Goal: Find contact information: Find contact information

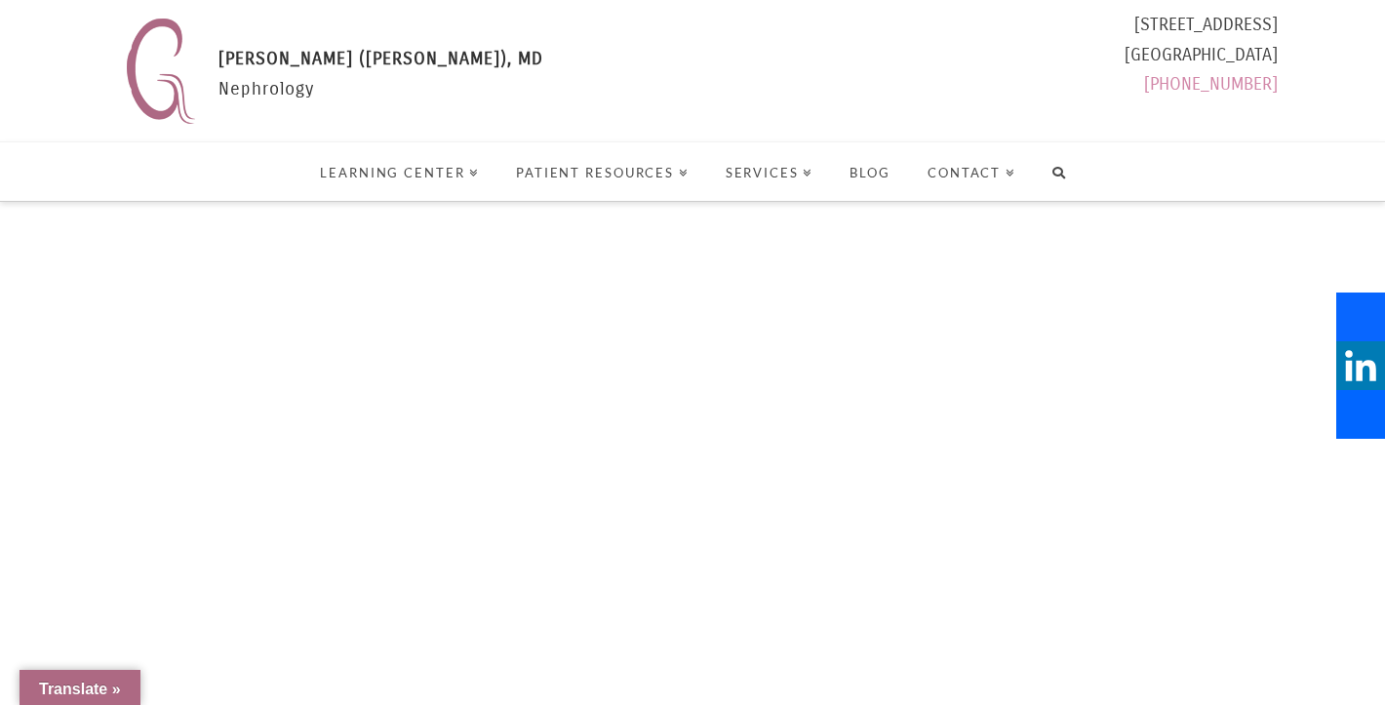
select select "Language Translate Widget"
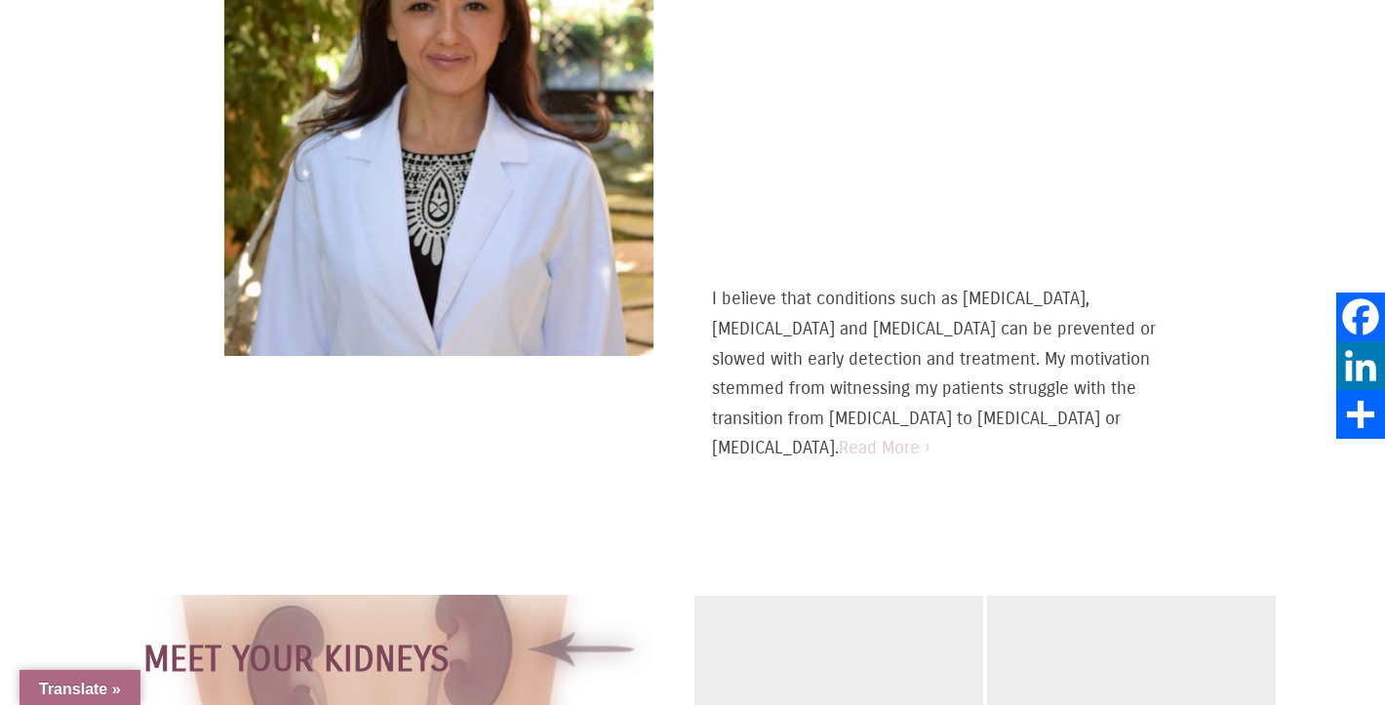
scroll to position [1078, 0]
click at [839, 444] on link "Read More ›" at bounding box center [885, 447] width 92 height 21
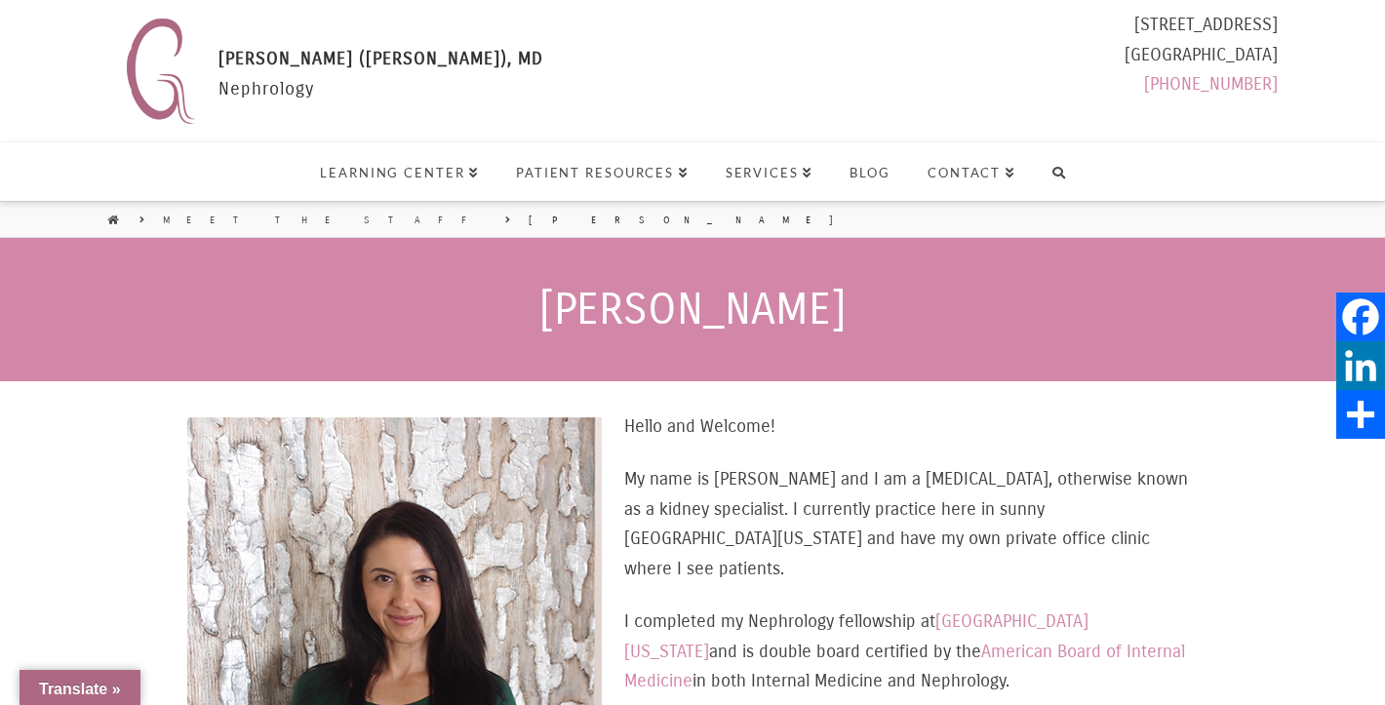
select select "Language Translate Widget"
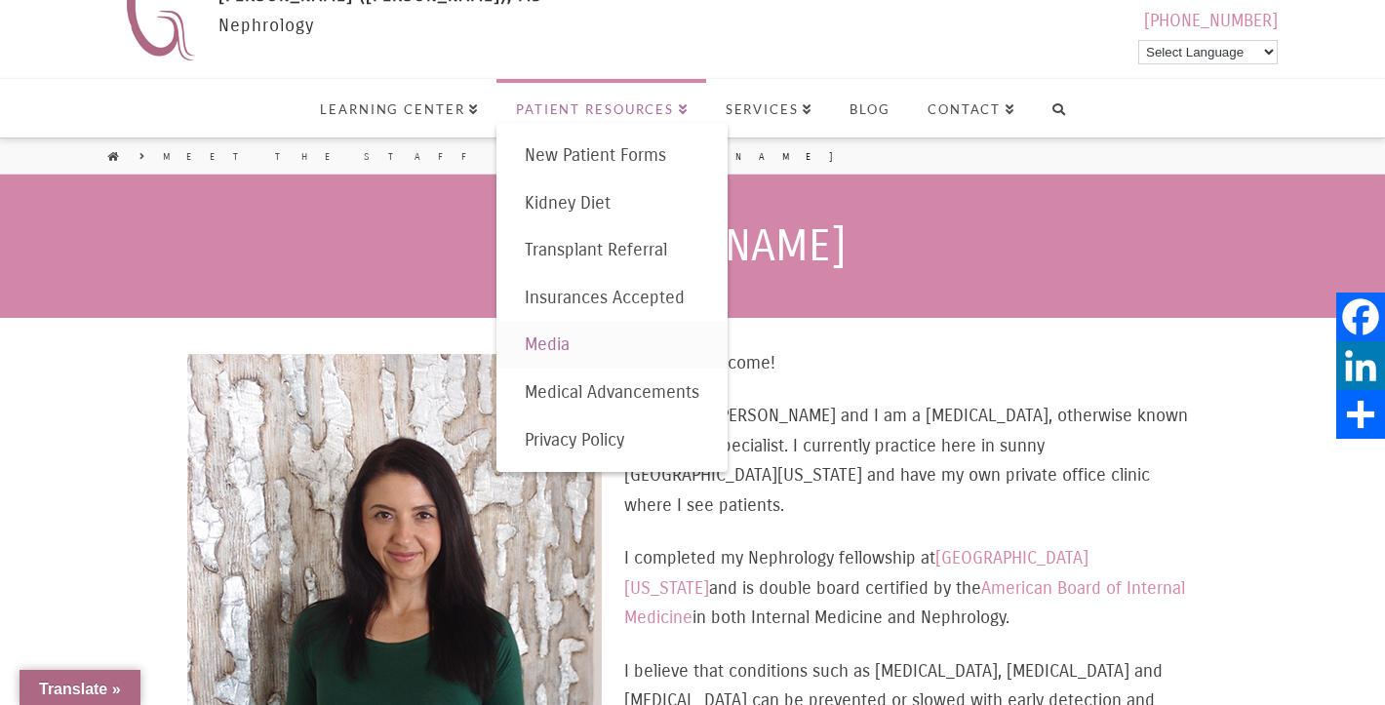
scroll to position [64, 0]
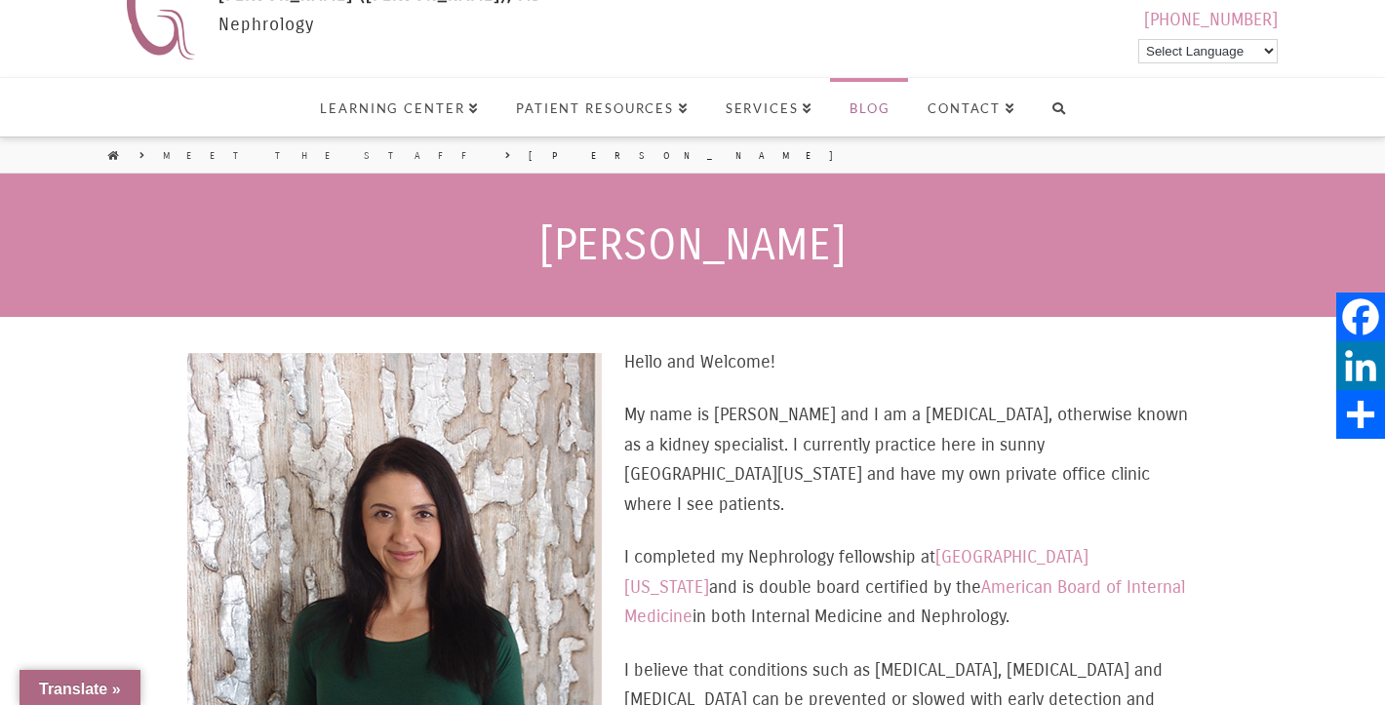
click at [871, 106] on span "Blog" at bounding box center [870, 108] width 41 height 13
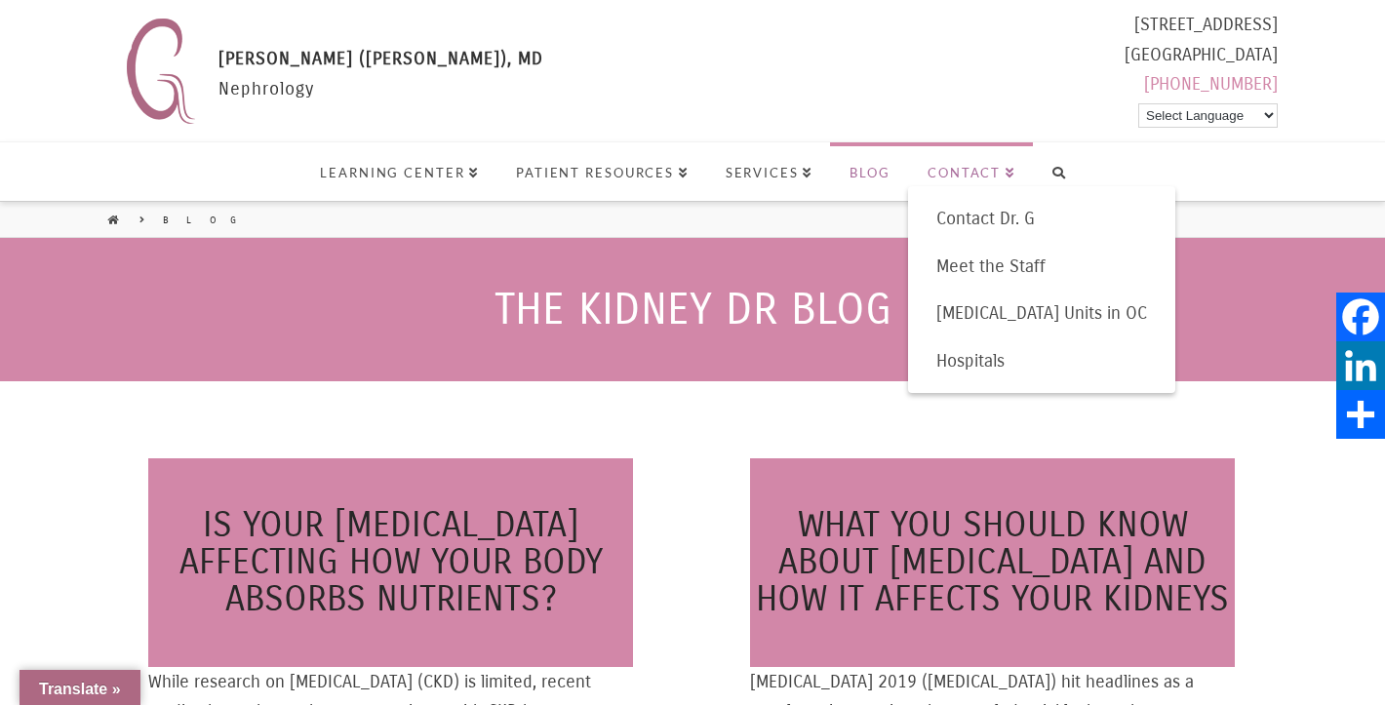
click at [970, 167] on span "Contact" at bounding box center [972, 173] width 88 height 13
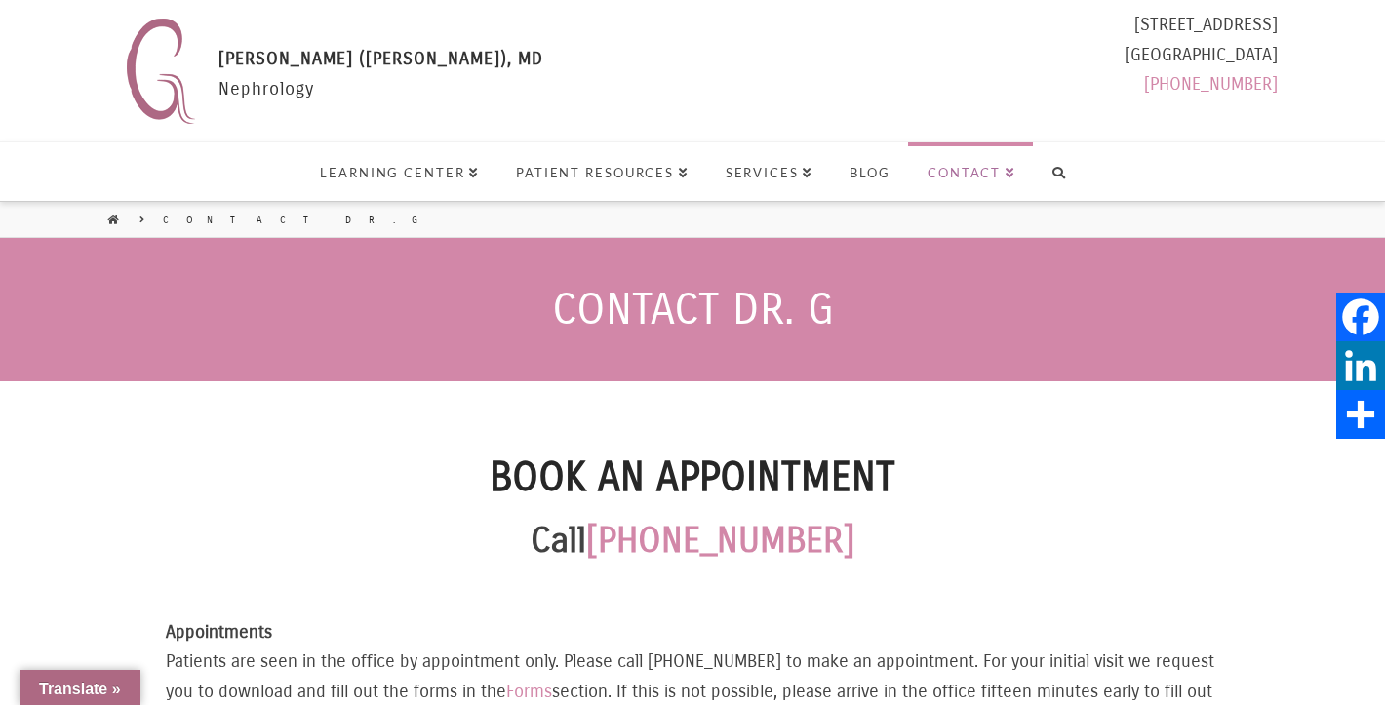
select select "Language Translate Widget"
